Goal: Information Seeking & Learning: Check status

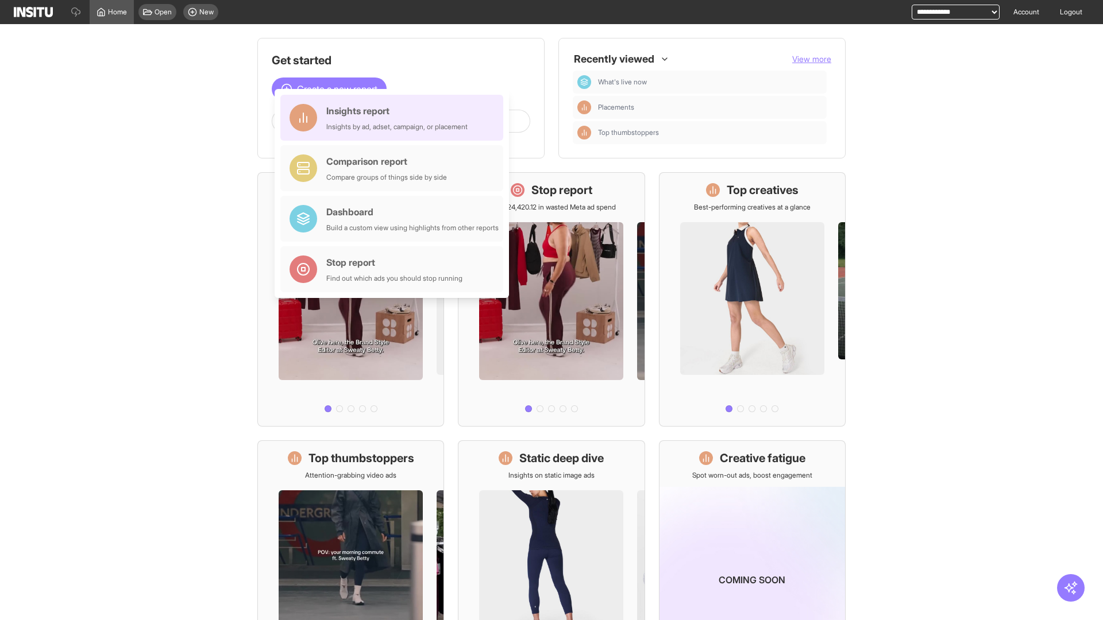
click at [395, 118] on div "Insights report Insights by ad, adset, campaign, or placement" at bounding box center [396, 118] width 141 height 28
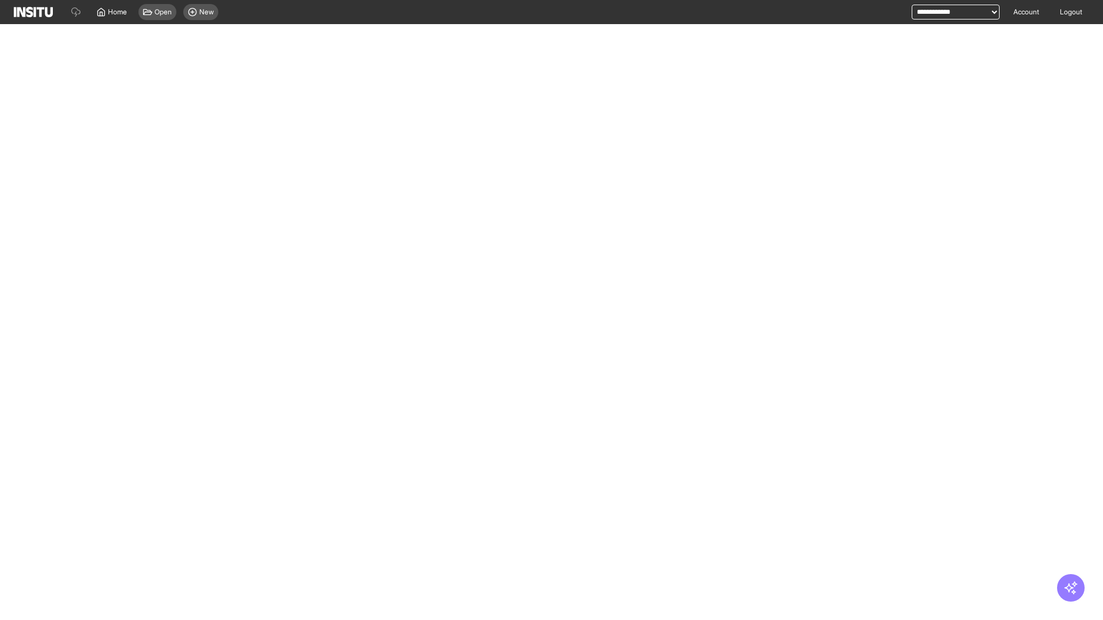
select select "**"
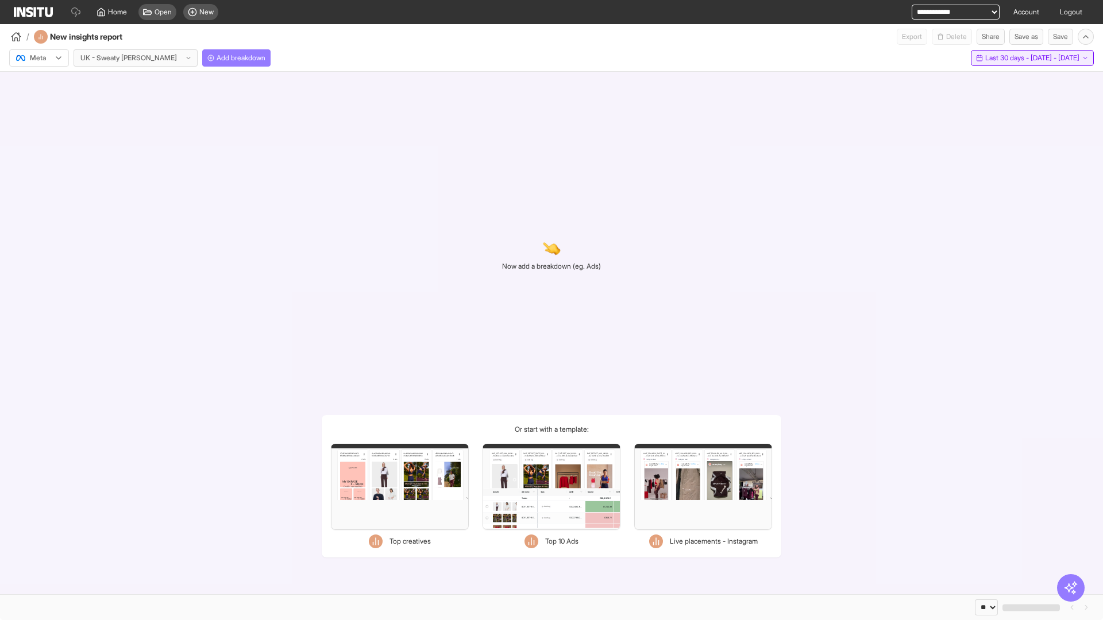
click at [1010, 58] on span "Last 30 days - [DATE] - [DATE]" at bounding box center [1032, 57] width 94 height 9
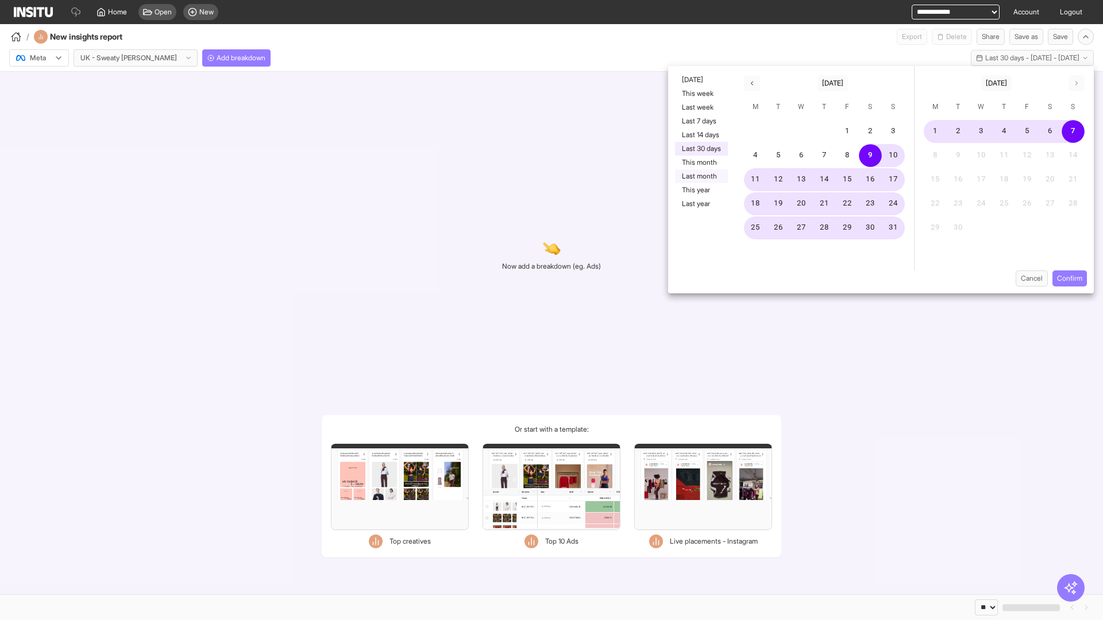
click at [700, 176] on button "Last month" at bounding box center [701, 176] width 53 height 14
